Goal: Information Seeking & Learning: Learn about a topic

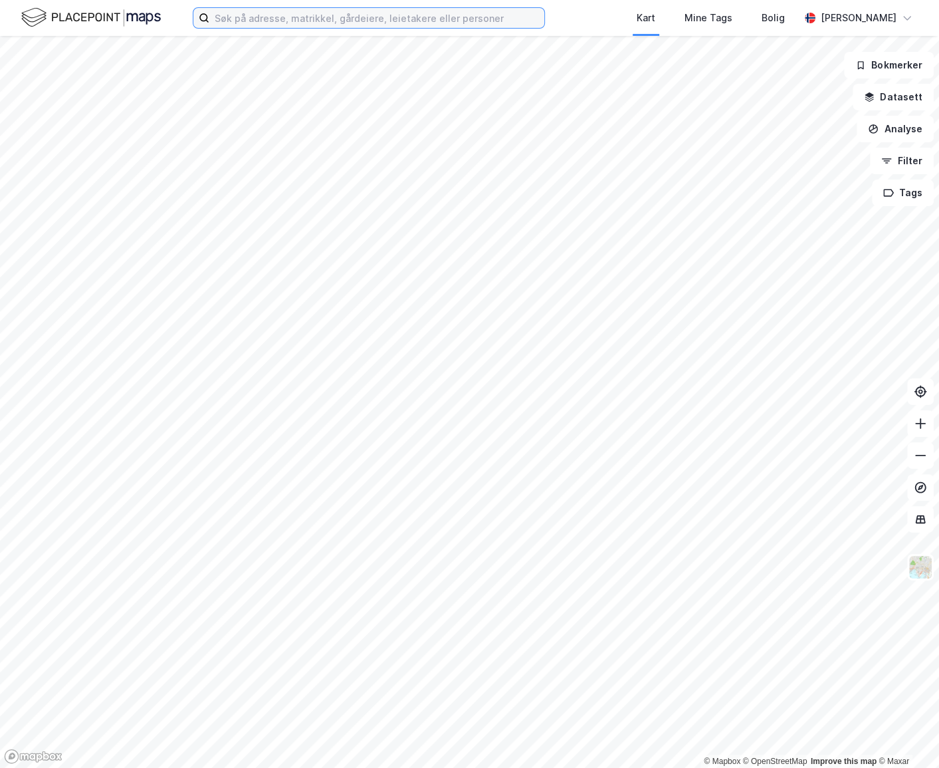
click at [440, 25] on input at bounding box center [376, 18] width 335 height 20
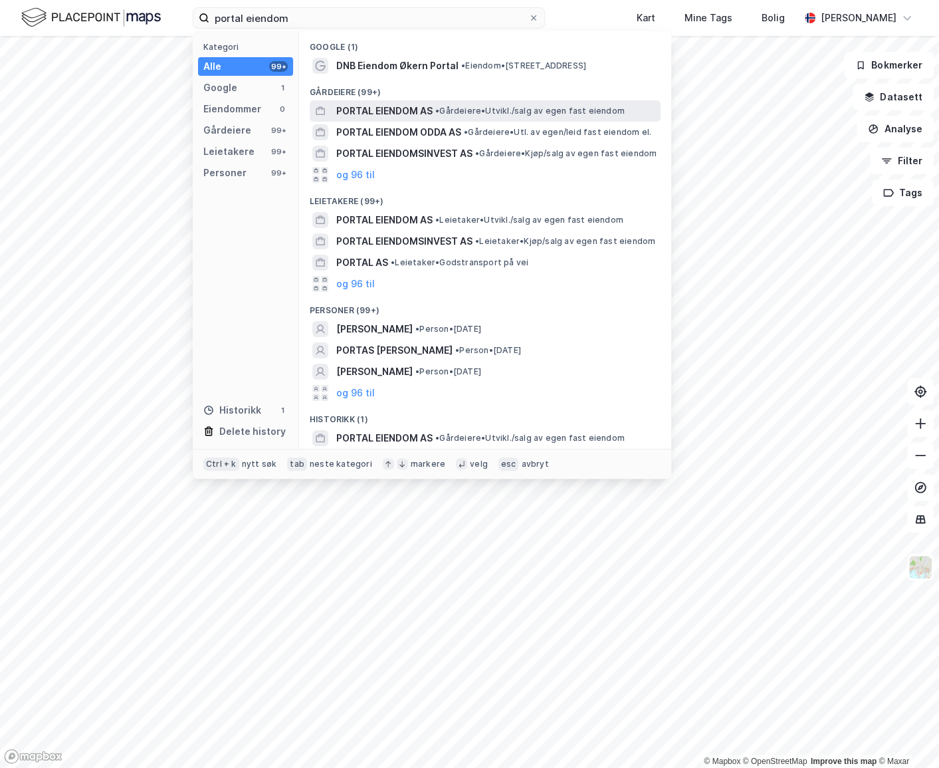
click at [422, 106] on span "PORTAL EIENDOM AS" at bounding box center [384, 111] width 96 height 16
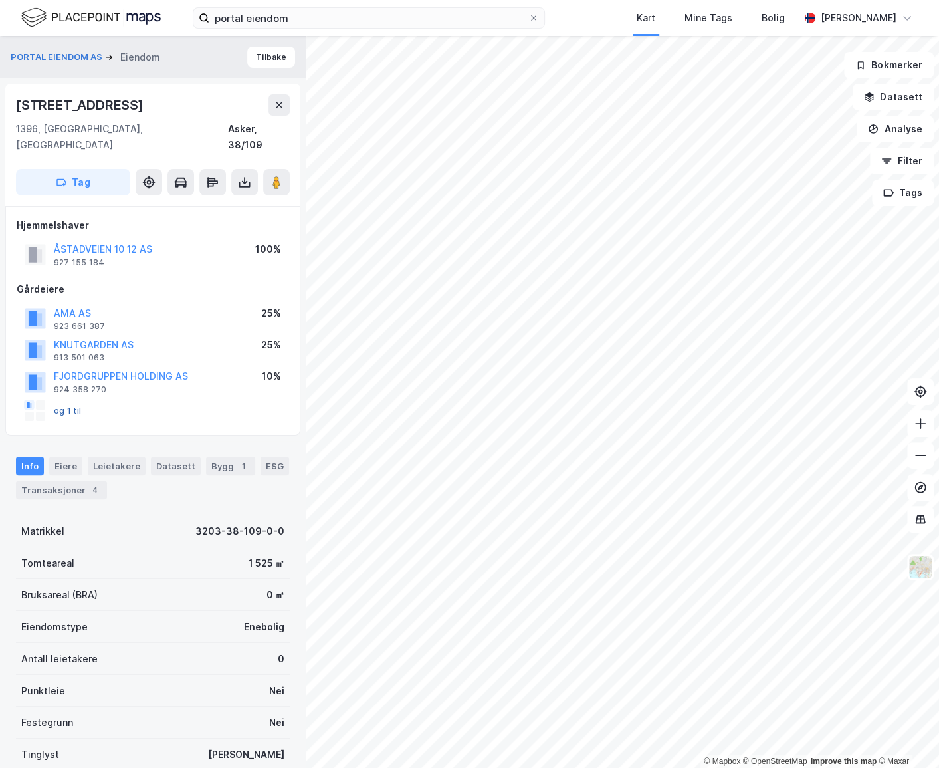
click at [0, 0] on button "og 1 til" at bounding box center [0, 0] width 0 height 0
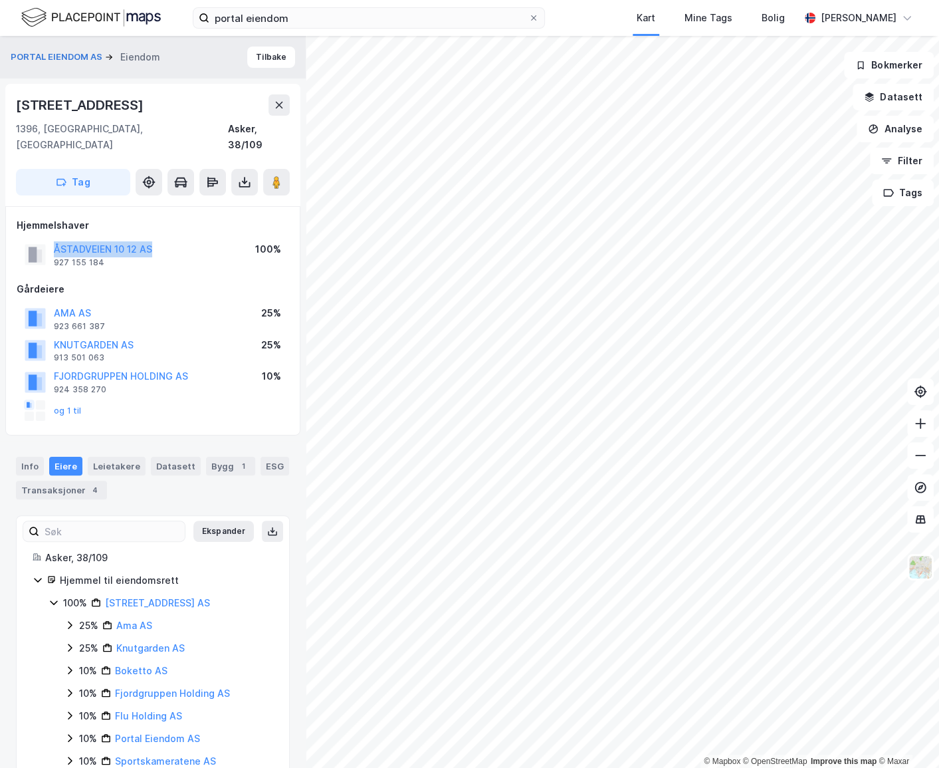
drag, startPoint x: 158, startPoint y: 231, endPoint x: 51, endPoint y: 233, distance: 107.1
click at [51, 239] on div "ÅSTADVEIEN 10 12 AS 927 155 184 100%" at bounding box center [153, 255] width 273 height 32
copy button "ÅSTADVEIEN 10 12 AS"
click at [274, 219] on div "Hjemmelshaver ÅSTADVEIEN 10 12 AS 927 155 184 100%" at bounding box center [153, 243] width 273 height 53
click at [255, 59] on button "Tilbake" at bounding box center [271, 57] width 48 height 21
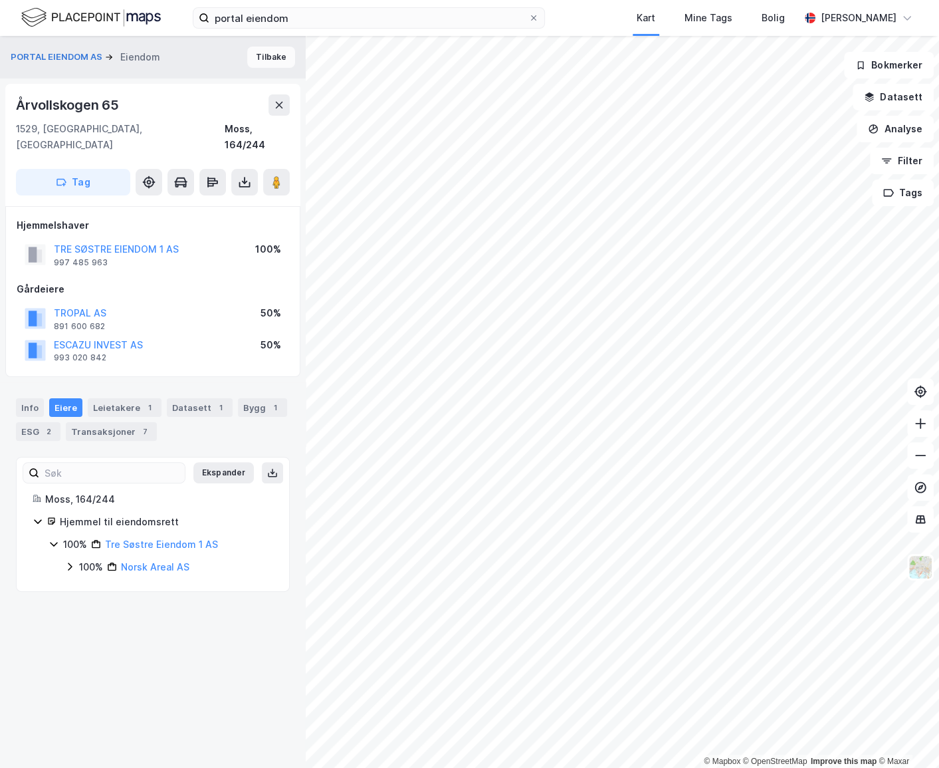
click at [263, 59] on button "Tilbake" at bounding box center [271, 57] width 48 height 21
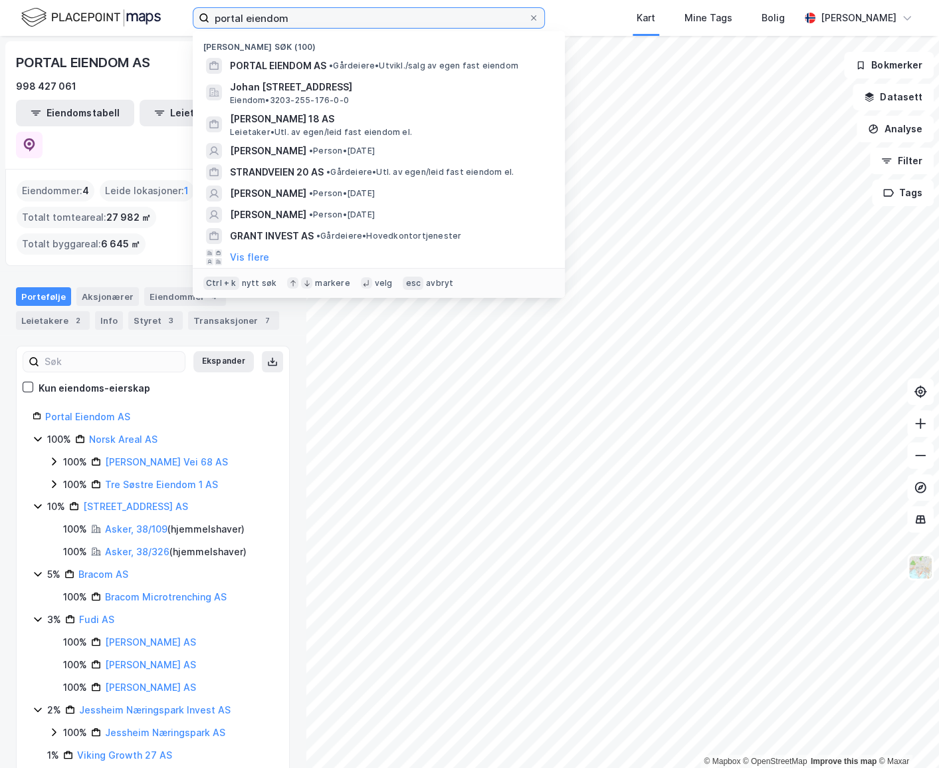
drag, startPoint x: 308, startPoint y: 19, endPoint x: 170, endPoint y: 27, distance: 137.8
click at [172, 27] on div "portal eiendom [GEOGRAPHIC_DATA] søk (100) PORTAL EIENDOM AS • Gårdeiere • [GEO…" at bounding box center [469, 18] width 939 height 36
paste input "[PERSON_NAME]"
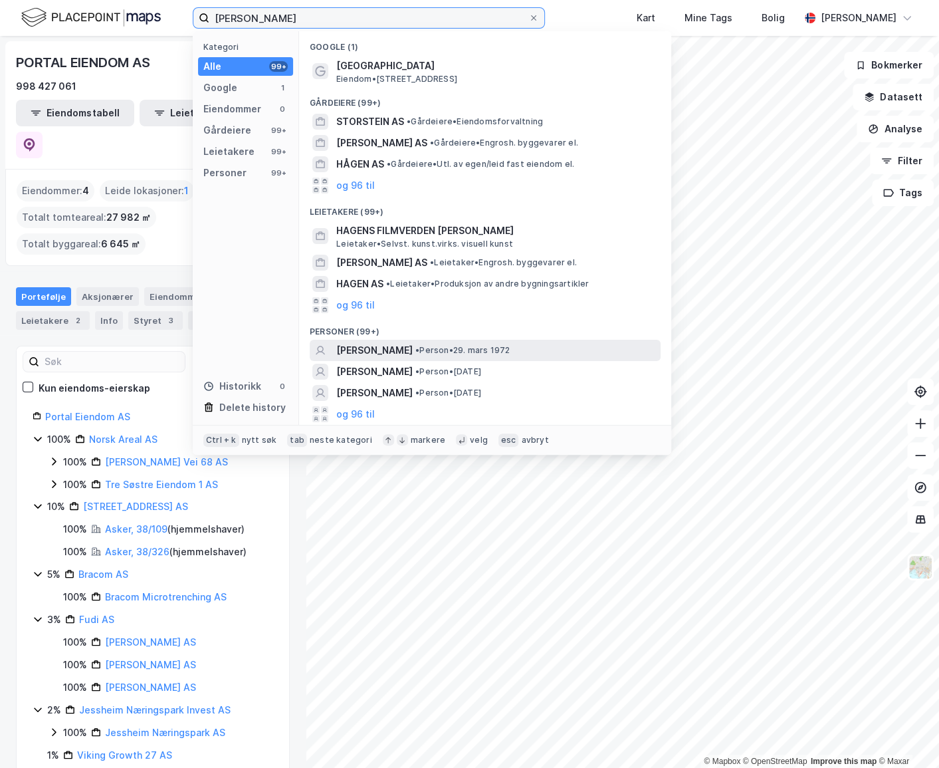
type input "[PERSON_NAME]"
click at [413, 354] on span "[PERSON_NAME]" at bounding box center [374, 350] width 76 height 16
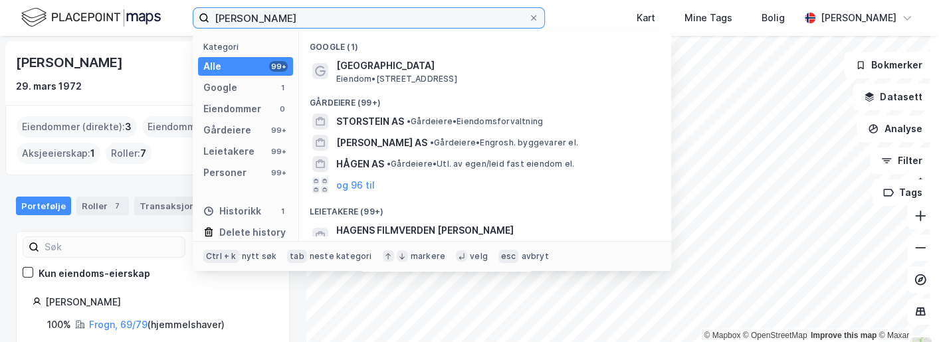
drag, startPoint x: 355, startPoint y: 26, endPoint x: 386, endPoint y: 14, distance: 33.5
click at [366, 21] on input "[PERSON_NAME]" at bounding box center [368, 18] width 319 height 20
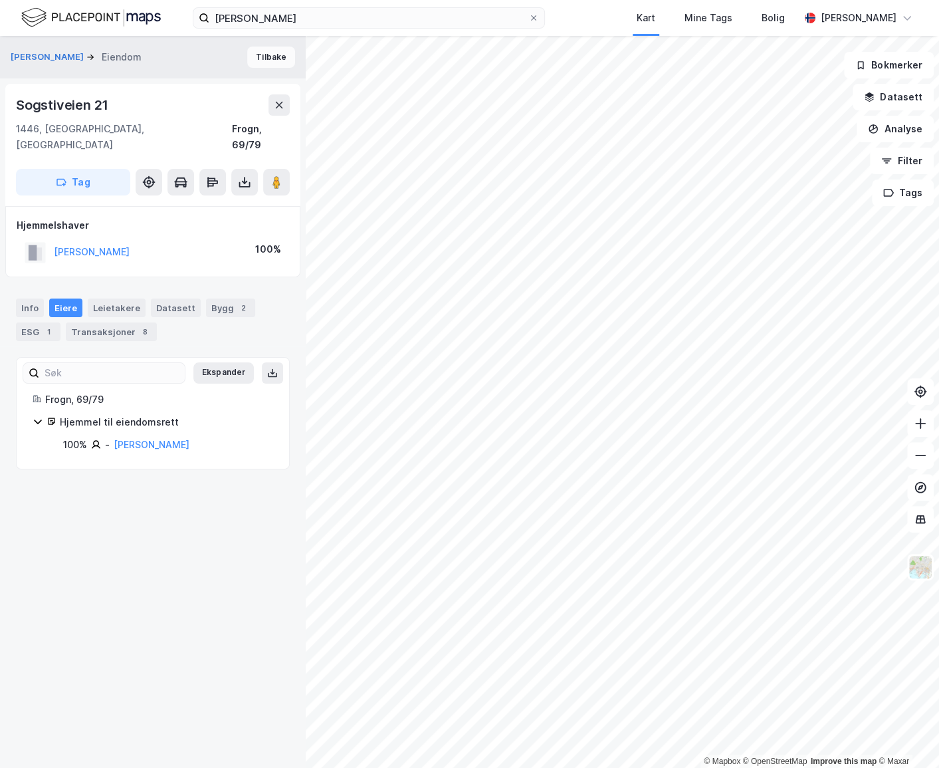
click at [272, 55] on button "Tilbake" at bounding box center [271, 57] width 48 height 21
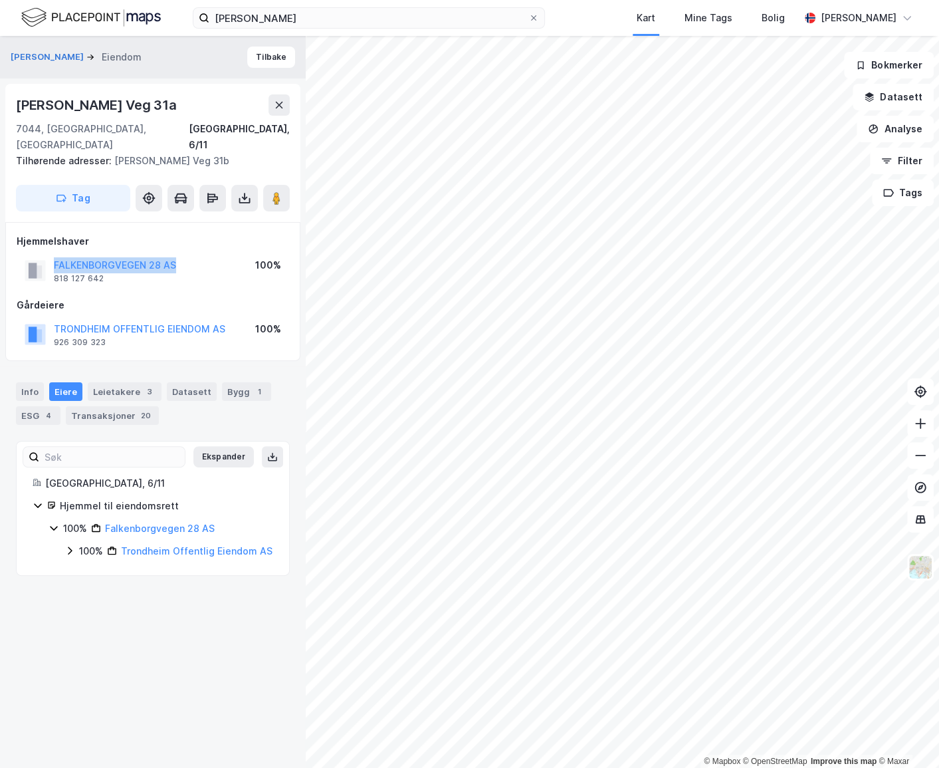
drag, startPoint x: 189, startPoint y: 246, endPoint x: 52, endPoint y: 250, distance: 137.0
click at [52, 255] on div "FALKENBORGVEGEN 28 AS 818 127 642 100%" at bounding box center [153, 271] width 273 height 32
copy button "FALKENBORGVEGEN 28 AS"
click at [266, 58] on button "Tilbake" at bounding box center [271, 57] width 48 height 21
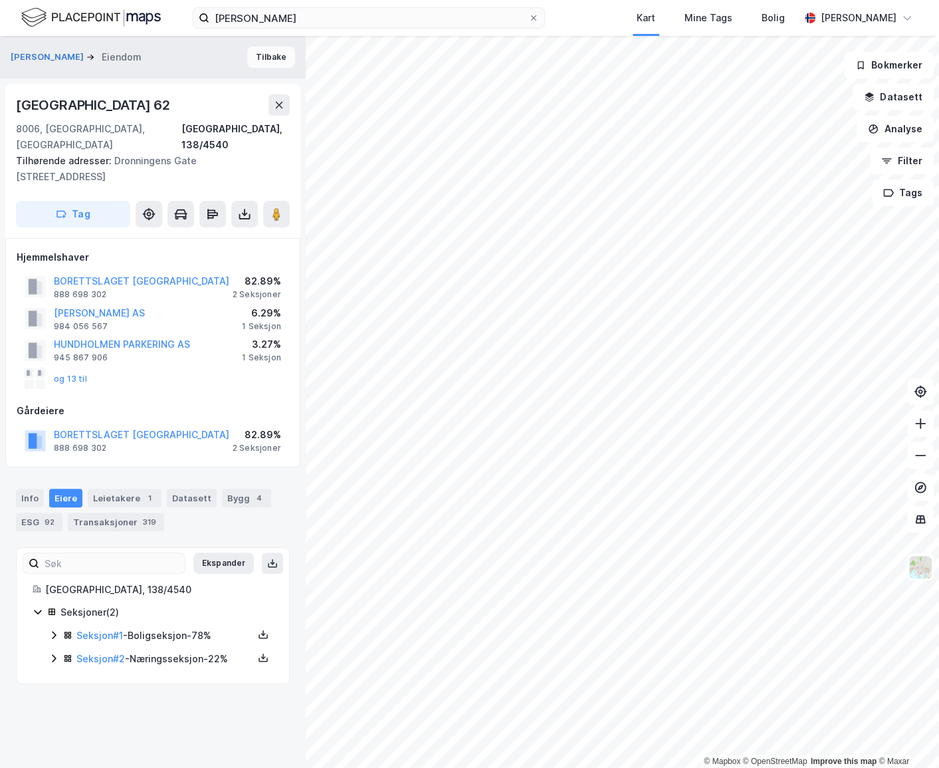
click at [268, 60] on button "Tilbake" at bounding box center [271, 57] width 48 height 21
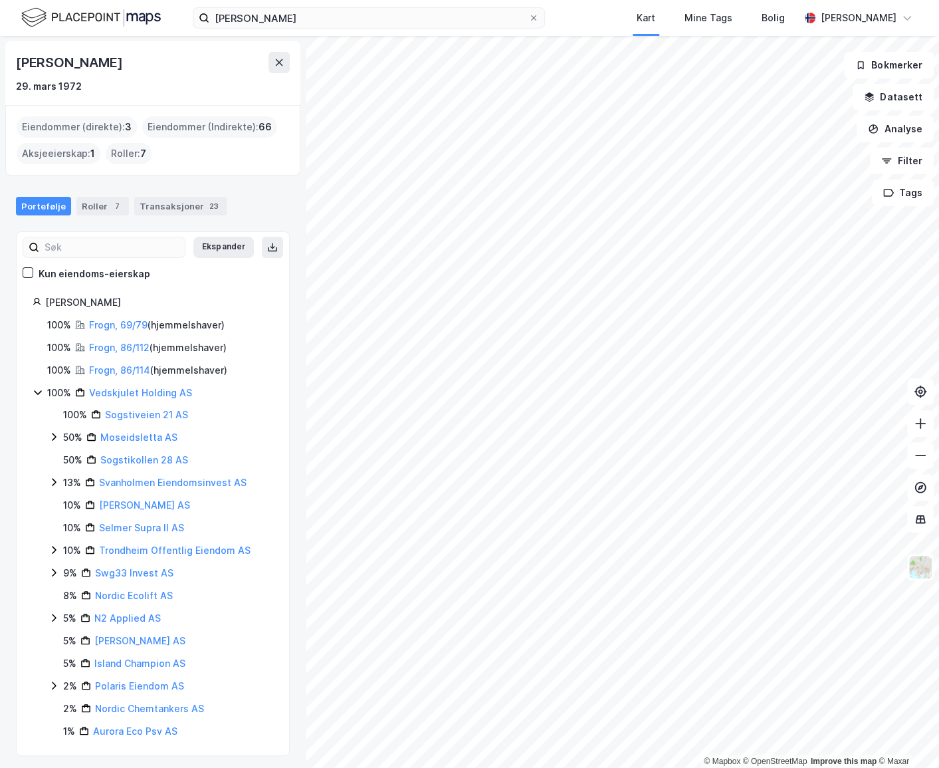
drag, startPoint x: 173, startPoint y: 61, endPoint x: 30, endPoint y: 62, distance: 142.9
click at [0, 79] on html "[PERSON_NAME] Kart Mine Tags [PERSON_NAME] © Mapbox © OpenStreetMap Improve thi…" at bounding box center [469, 384] width 939 height 768
copy div "© Mapbox © OpenStreetMap Improve this map © [PERSON_NAME]"
click at [199, 71] on div "[PERSON_NAME]" at bounding box center [153, 62] width 274 height 21
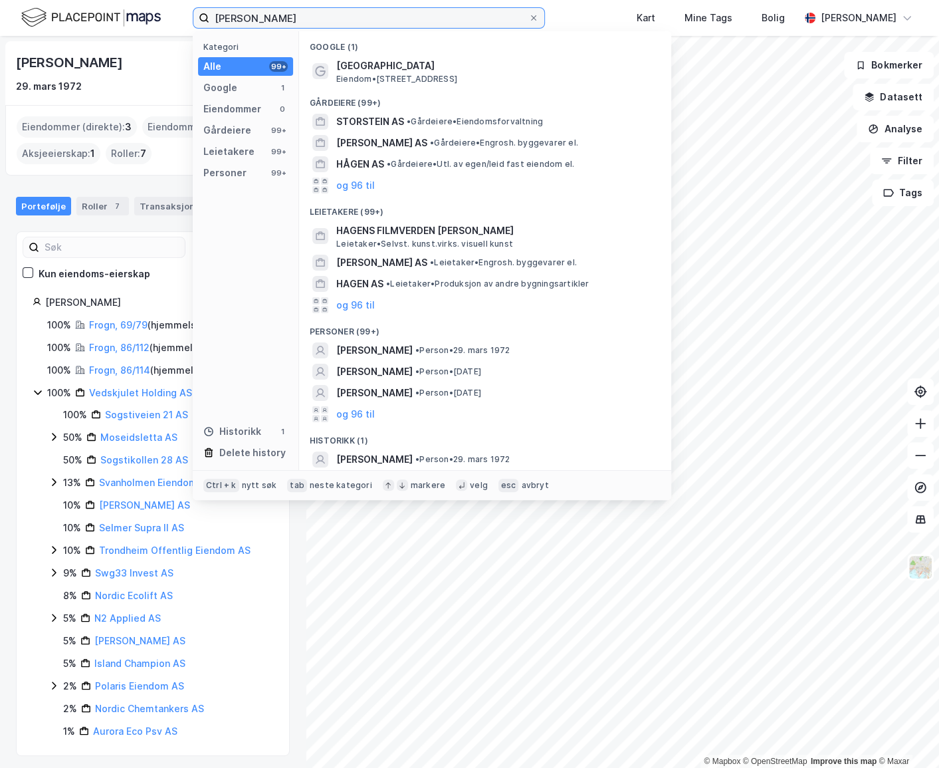
drag, startPoint x: 372, startPoint y: 26, endPoint x: 111, endPoint y: 1, distance: 262.4
click at [126, 0] on html "[PERSON_NAME] Kategori Alle 99+ Google 1 Eiendommer 0 Gårdeiere 99+ Leietakere …" at bounding box center [469, 384] width 939 height 768
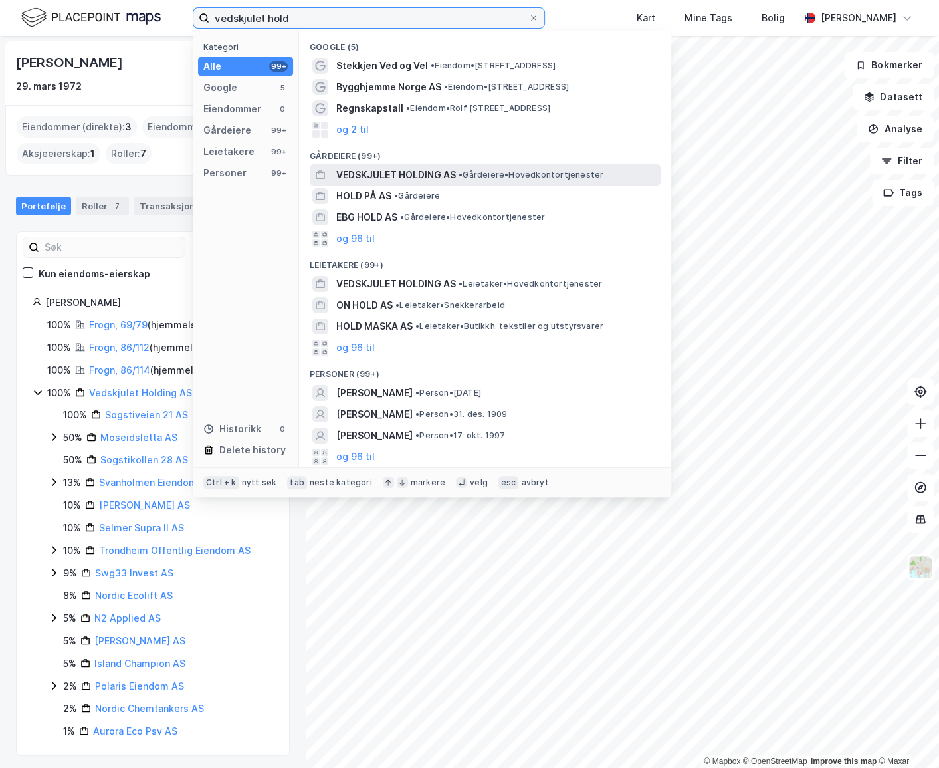
type input "vedskjulet hold"
click at [400, 176] on span "VEDSKJULET HOLDING AS" at bounding box center [396, 175] width 120 height 16
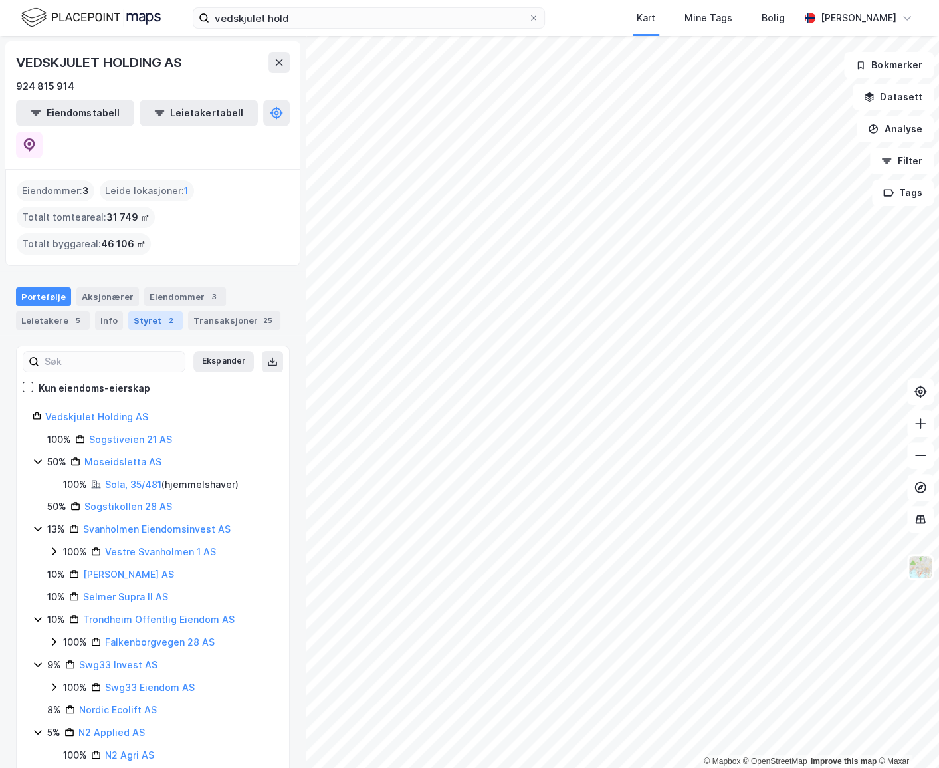
click at [146, 311] on div "Styret 2" at bounding box center [155, 320] width 55 height 19
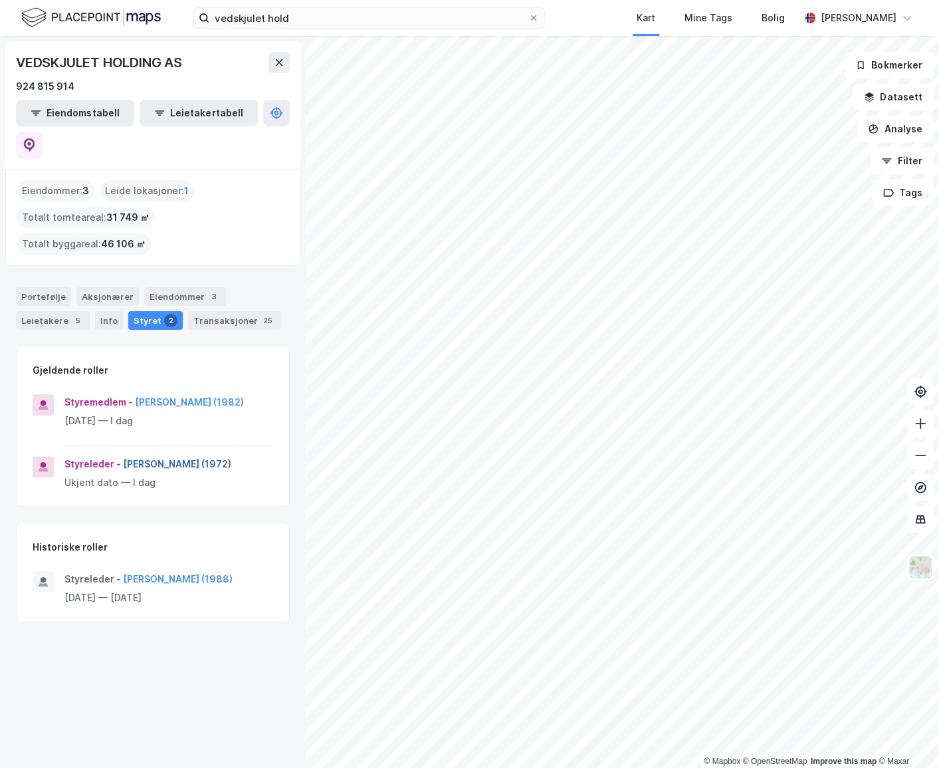
click at [0, 0] on button "[PERSON_NAME] (1972)" at bounding box center [0, 0] width 0 height 0
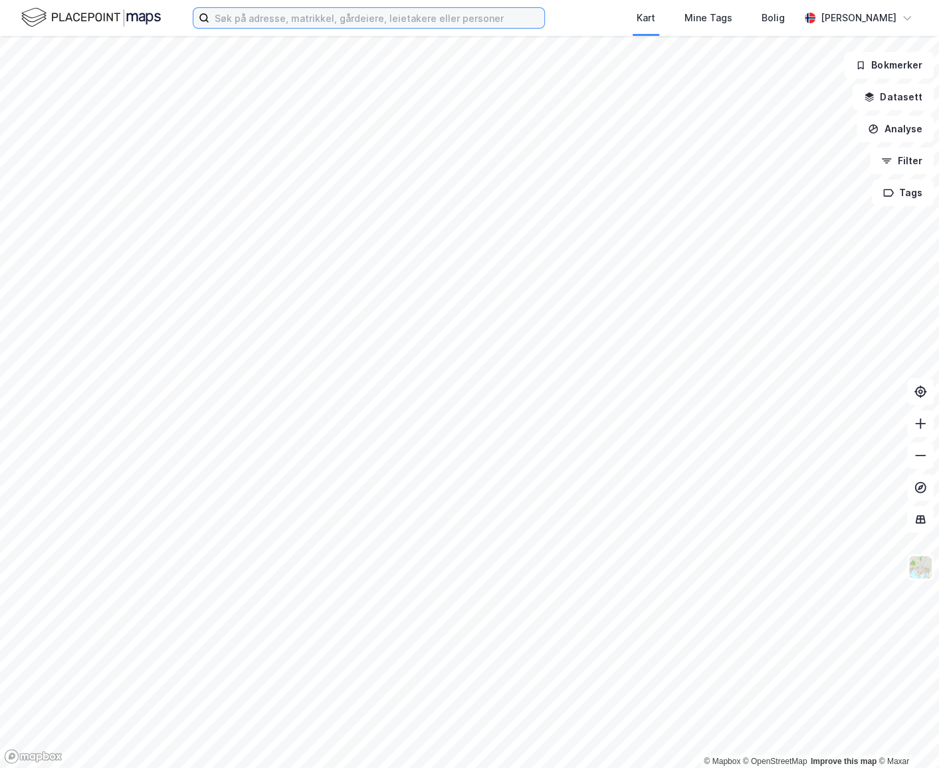
click at [288, 23] on input at bounding box center [376, 18] width 335 height 20
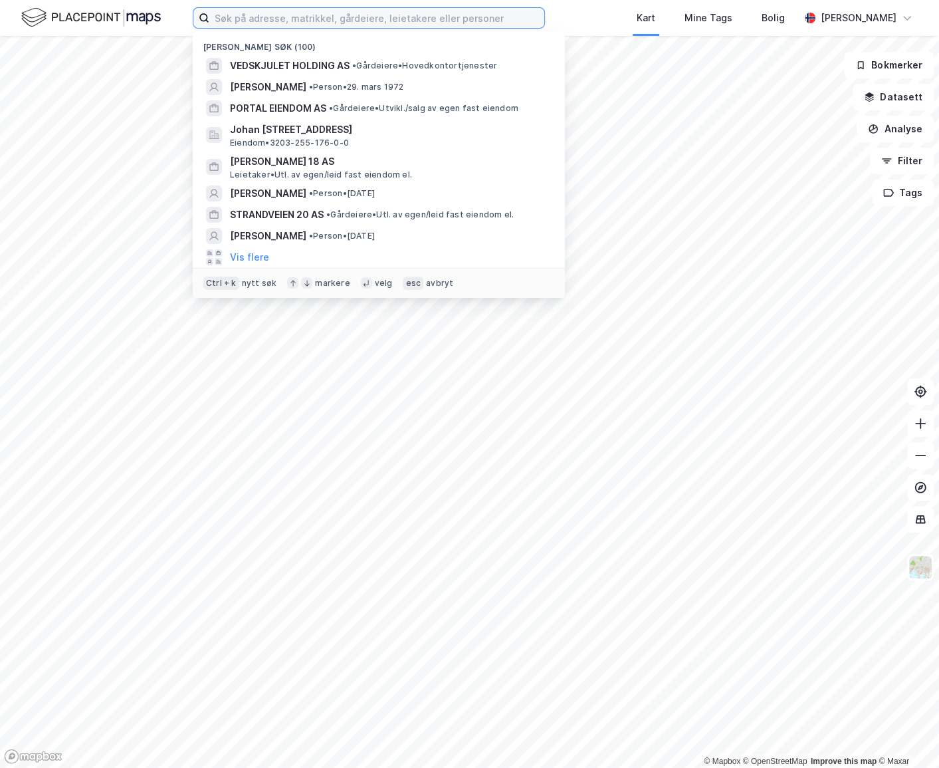
paste input "je 52.311 Formidlingstjenester tilknyttet godstransport via skip Daglig leder K…"
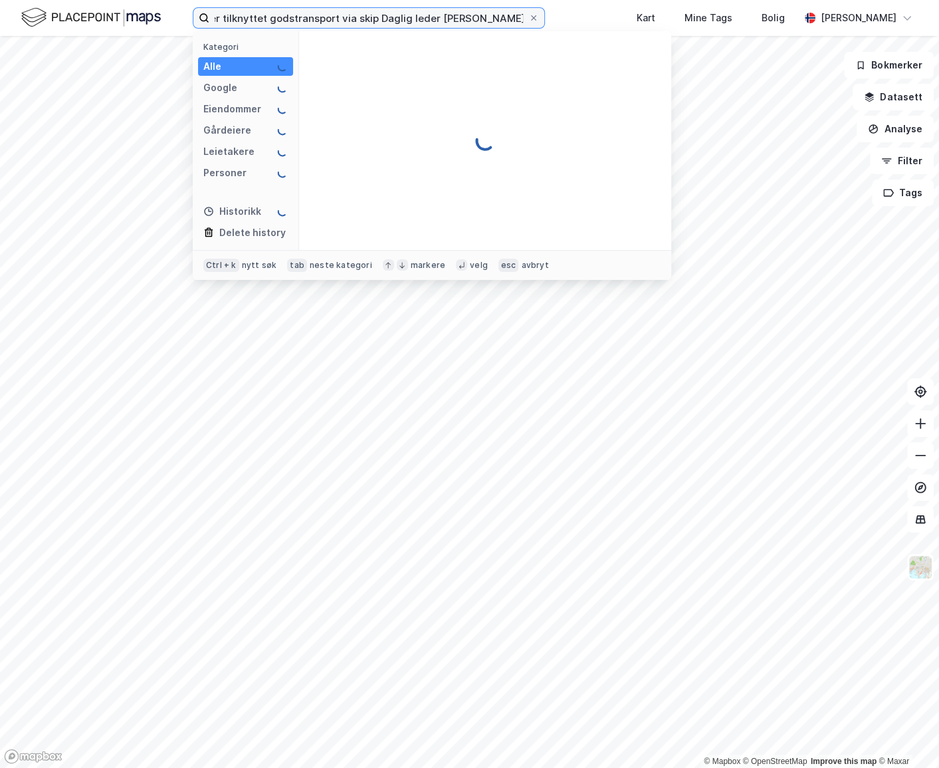
drag, startPoint x: 330, startPoint y: 8, endPoint x: 337, endPoint y: 14, distance: 8.9
click at [331, 9] on input "je 52.311 Formidlingstjenester tilknyttet godstransport via skip Daglig leder K…" at bounding box center [368, 18] width 319 height 20
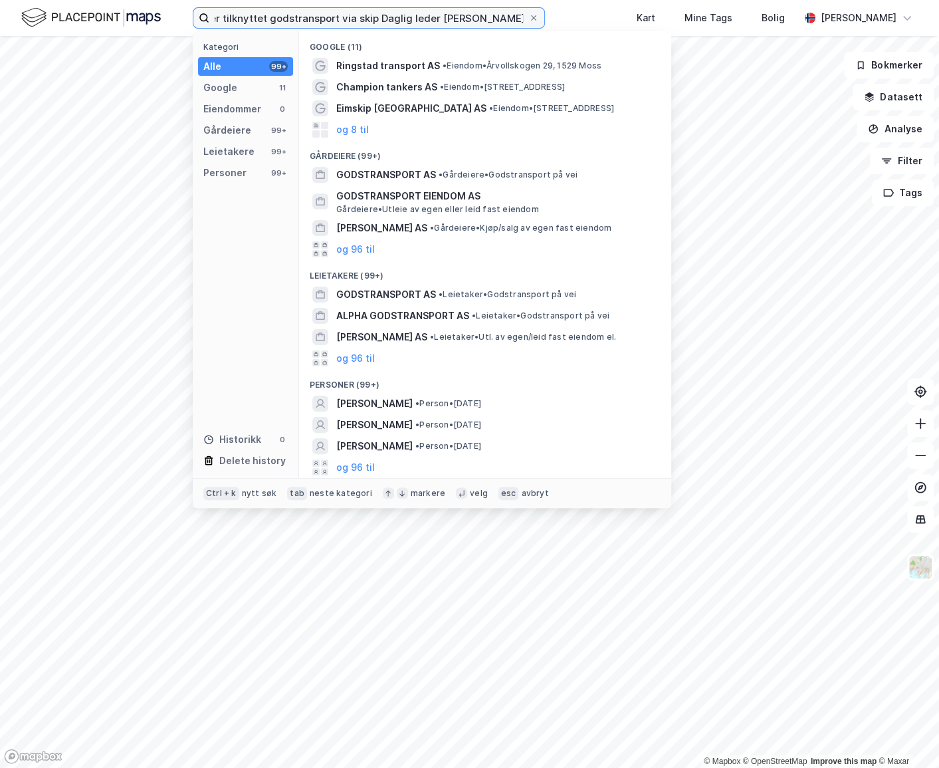
scroll to position [0, 0]
drag, startPoint x: 433, startPoint y: 19, endPoint x: 63, endPoint y: -1, distance: 370.1
click at [63, 0] on html "je 52.311 Formidlingstjenester tilknyttet godstransport via skip Daglig leder K…" at bounding box center [469, 384] width 939 height 768
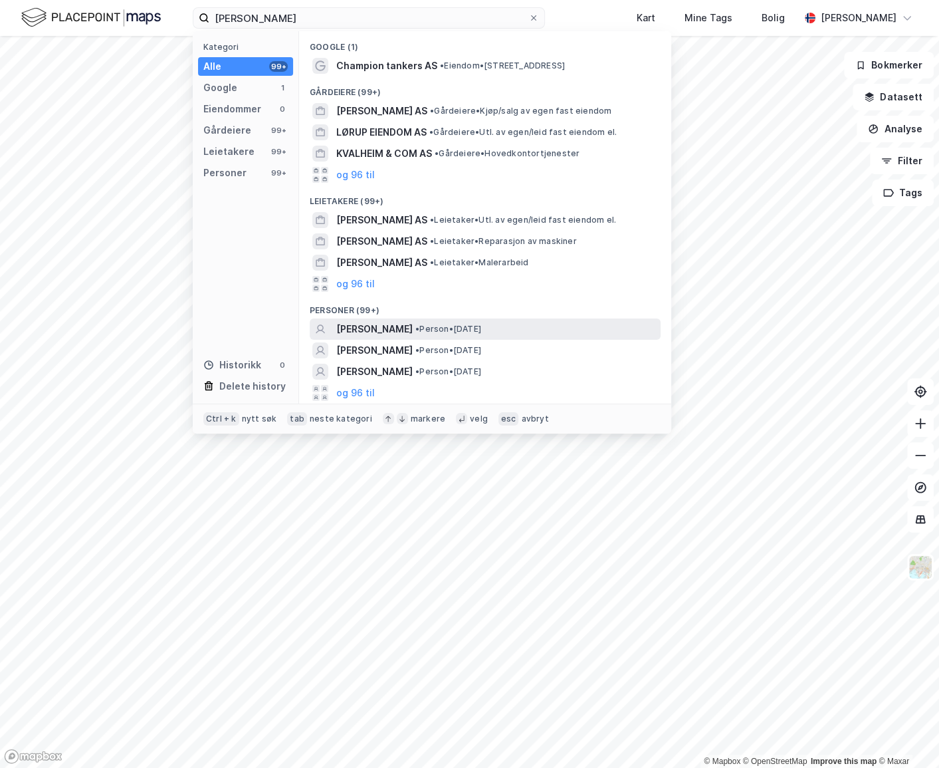
click at [405, 325] on span "KARL LØDRUP KVALHEIM" at bounding box center [374, 329] width 76 height 16
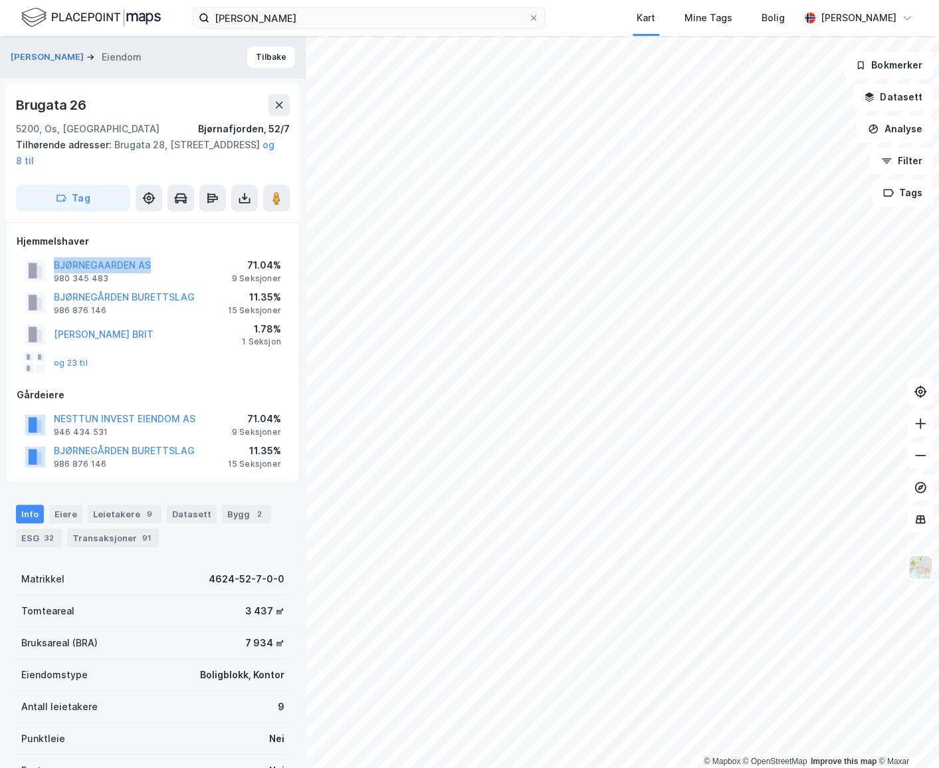
drag, startPoint x: 158, startPoint y: 268, endPoint x: 51, endPoint y: 270, distance: 106.4
click at [51, 270] on div "BJØRNEGAARDEN AS 980 345 483 71.04% 9 Seksjoner" at bounding box center [153, 271] width 273 height 32
click at [253, 57] on button "Tilbake" at bounding box center [271, 57] width 48 height 21
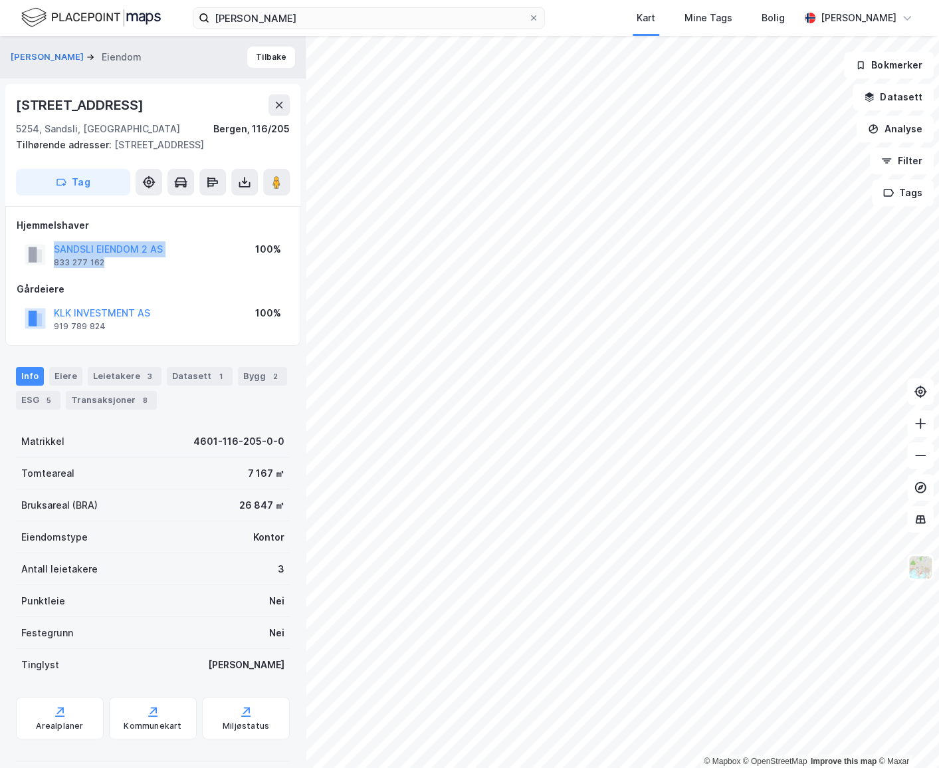
drag, startPoint x: 198, startPoint y: 259, endPoint x: 47, endPoint y: 249, distance: 151.9
click at [47, 249] on div "SANDSLI EIENDOM 2 AS 833 277 162 100%" at bounding box center [153, 255] width 273 height 32
click at [86, 282] on div "Gårdeiere" at bounding box center [153, 289] width 273 height 16
drag, startPoint x: 166, startPoint y: 246, endPoint x: 46, endPoint y: 247, distance: 119.7
click at [46, 247] on div "SANDSLI EIENDOM 2 AS 833 277 162 100%" at bounding box center [153, 255] width 273 height 32
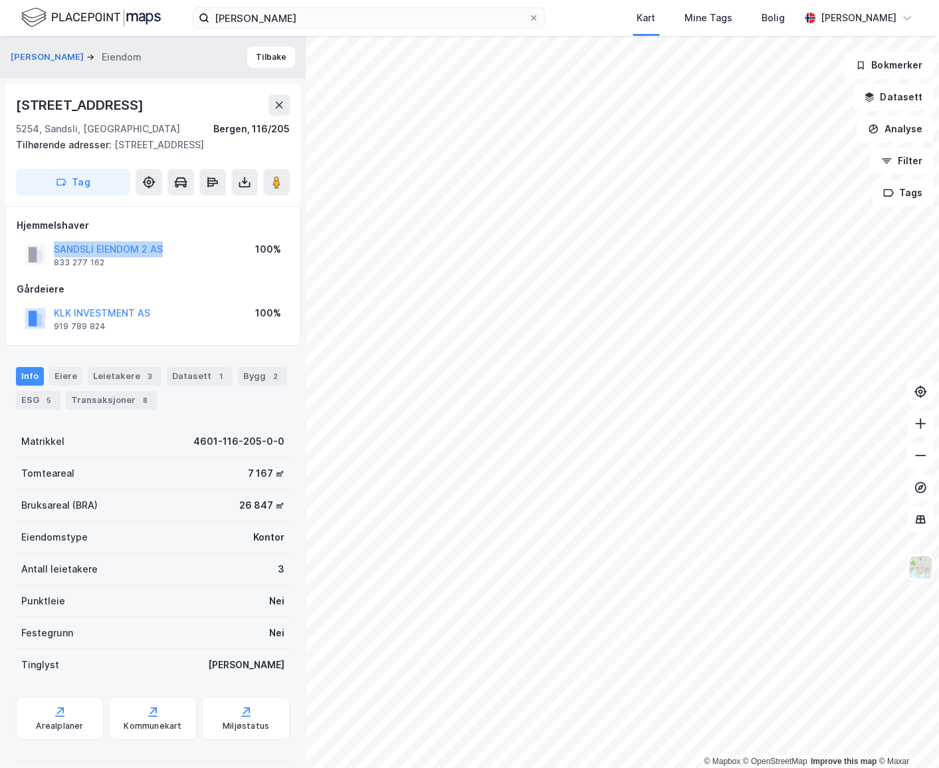
copy button "SANDSLI EIENDOM 2 AS"
click at [229, 263] on div "SANDSLI EIENDOM 2 AS 833 277 162 100%" at bounding box center [153, 255] width 273 height 32
click at [338, 25] on input "Karl Lødrup Kvalheim" at bounding box center [368, 18] width 319 height 20
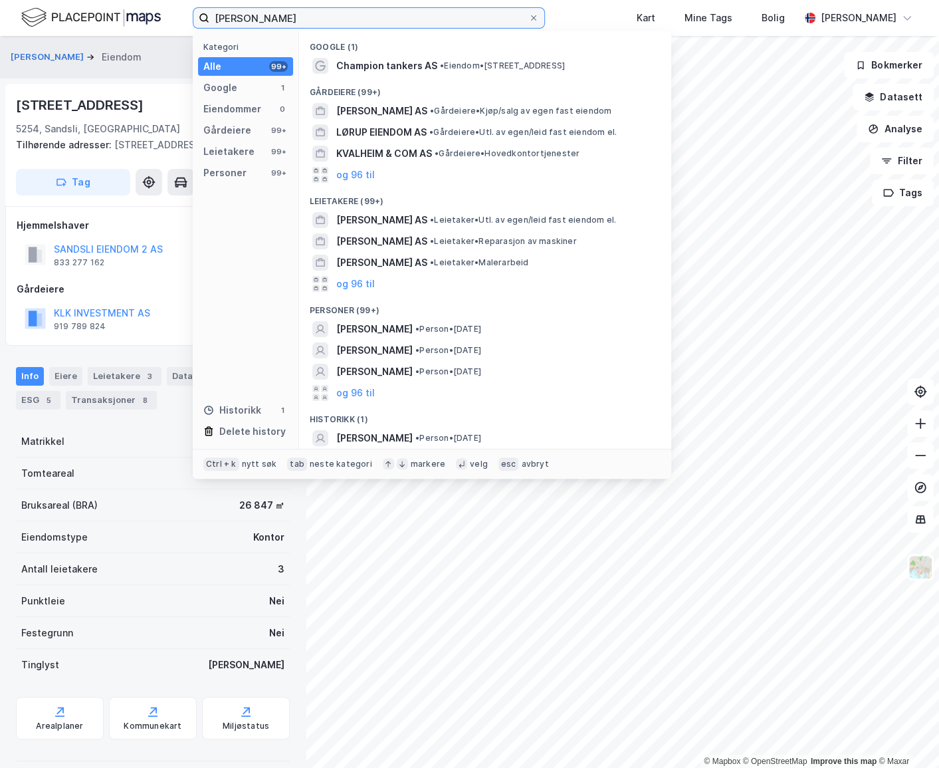
drag, startPoint x: 366, startPoint y: 12, endPoint x: 410, endPoint y: 19, distance: 45.0
click at [385, 17] on input "Karl Lødrup Kvalheim" at bounding box center [368, 18] width 319 height 20
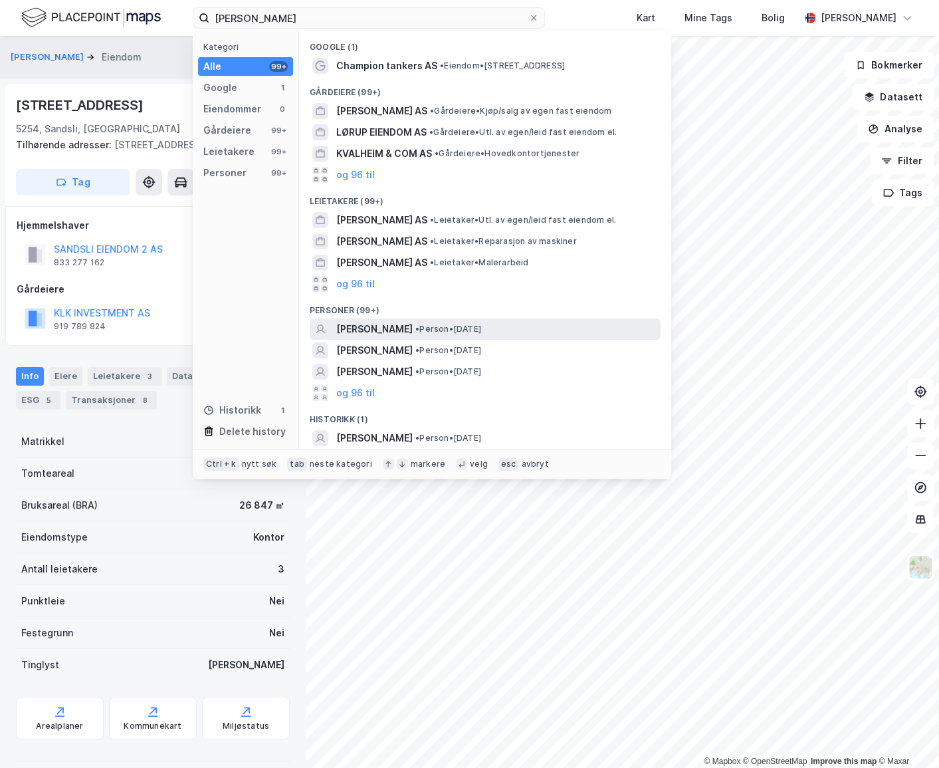
click at [413, 329] on span "KARL LØDRUP KVALHEIM" at bounding box center [374, 329] width 76 height 16
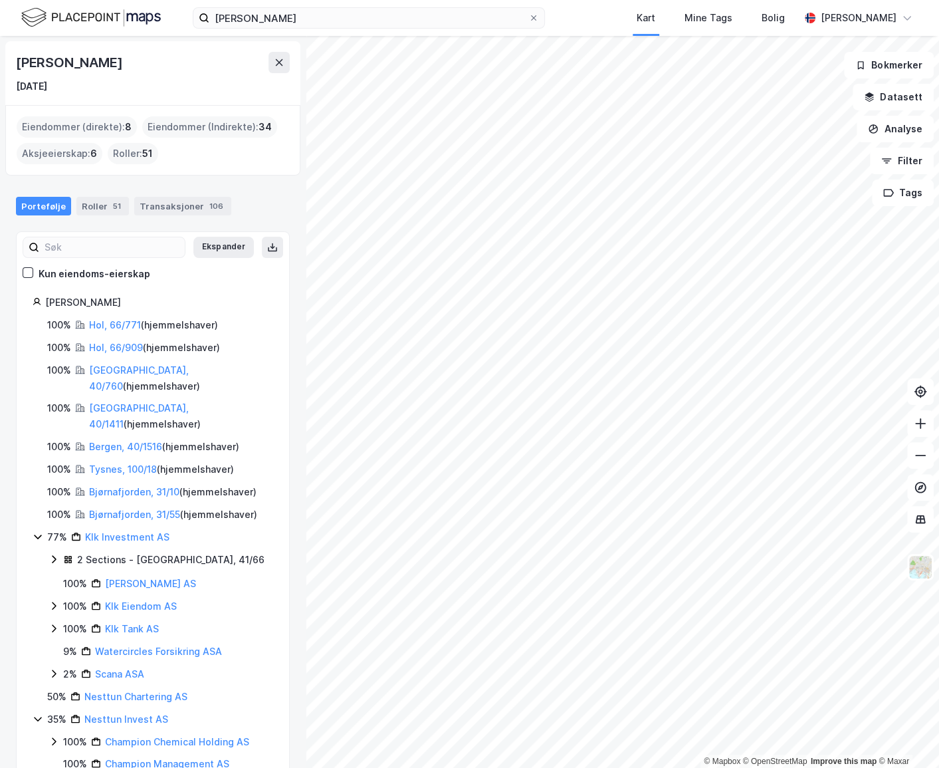
drag, startPoint x: 170, startPoint y: 66, endPoint x: 1, endPoint y: 60, distance: 169.6
click at [1, 60] on div "Karl Lødrup Kvalheim 12. feb. 1951 Eiendommer (direkte) : 8 Eiendommer (Indirek…" at bounding box center [153, 402] width 306 height 732
copy div "Karl Lødrup Kvalheim"
click at [410, 13] on input "Karl Lødrup Kvalheim" at bounding box center [368, 18] width 319 height 20
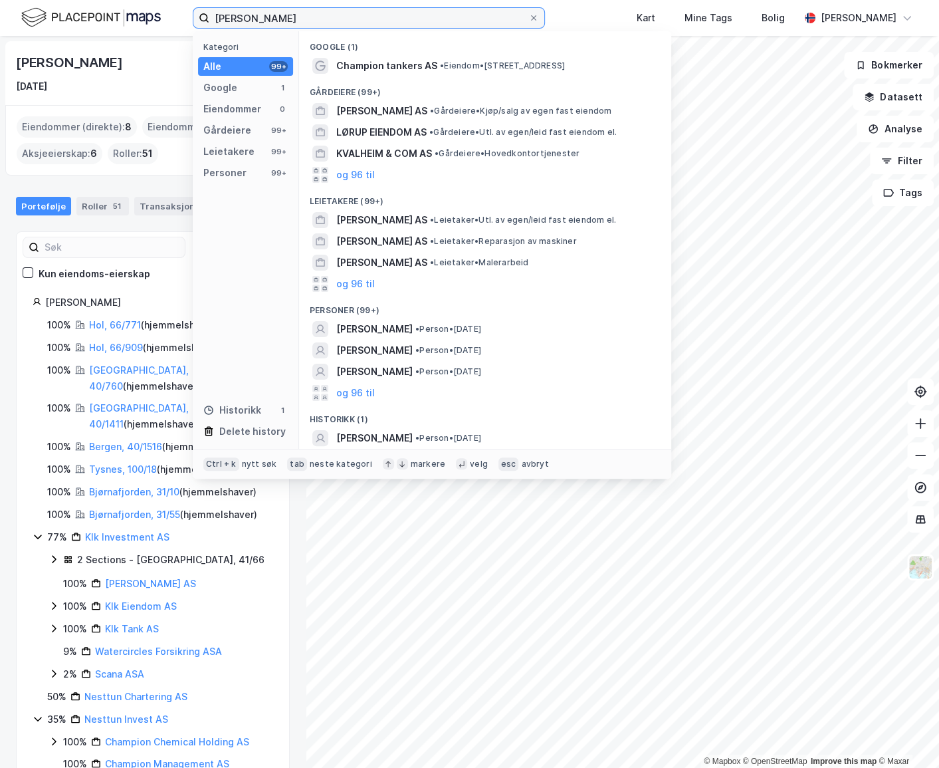
click at [410, 13] on input "Karl Lødrup Kvalheim" at bounding box center [368, 18] width 319 height 20
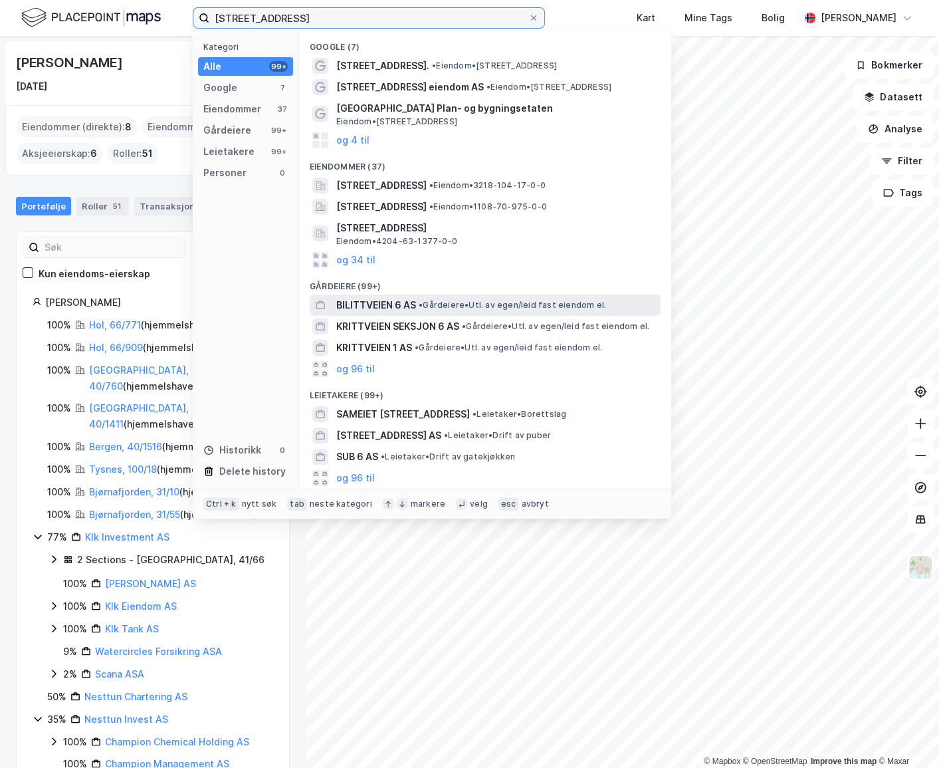
type input "BLITTVEIEN 6"
click at [412, 305] on span "BILITTVEIEN 6 AS" at bounding box center [376, 305] width 80 height 16
